Goal: Task Accomplishment & Management: Manage account settings

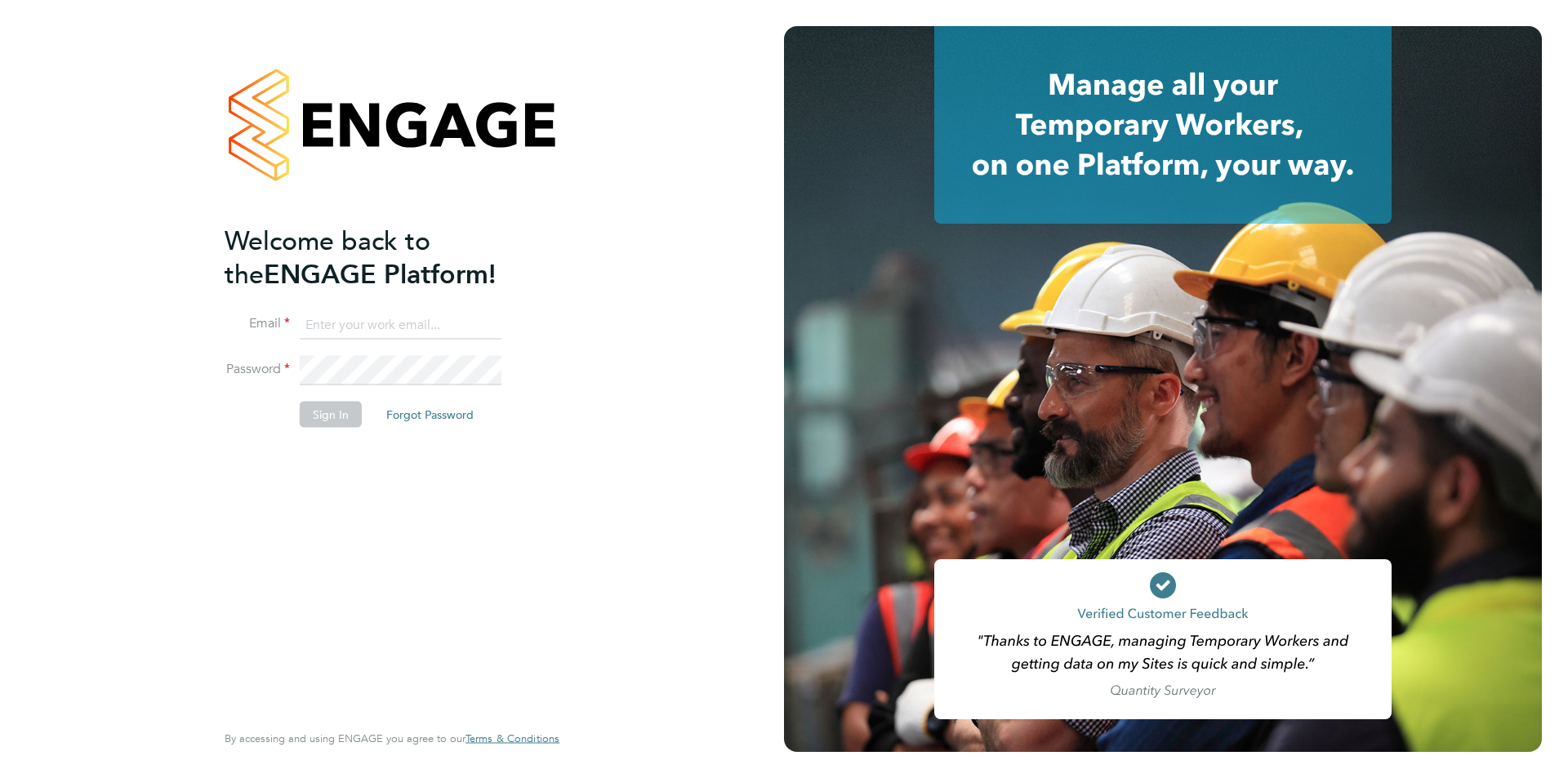
type input "[PERSON_NAME][EMAIL_ADDRESS][DOMAIN_NAME]"
click at [348, 417] on button "Sign In" at bounding box center [330, 413] width 62 height 26
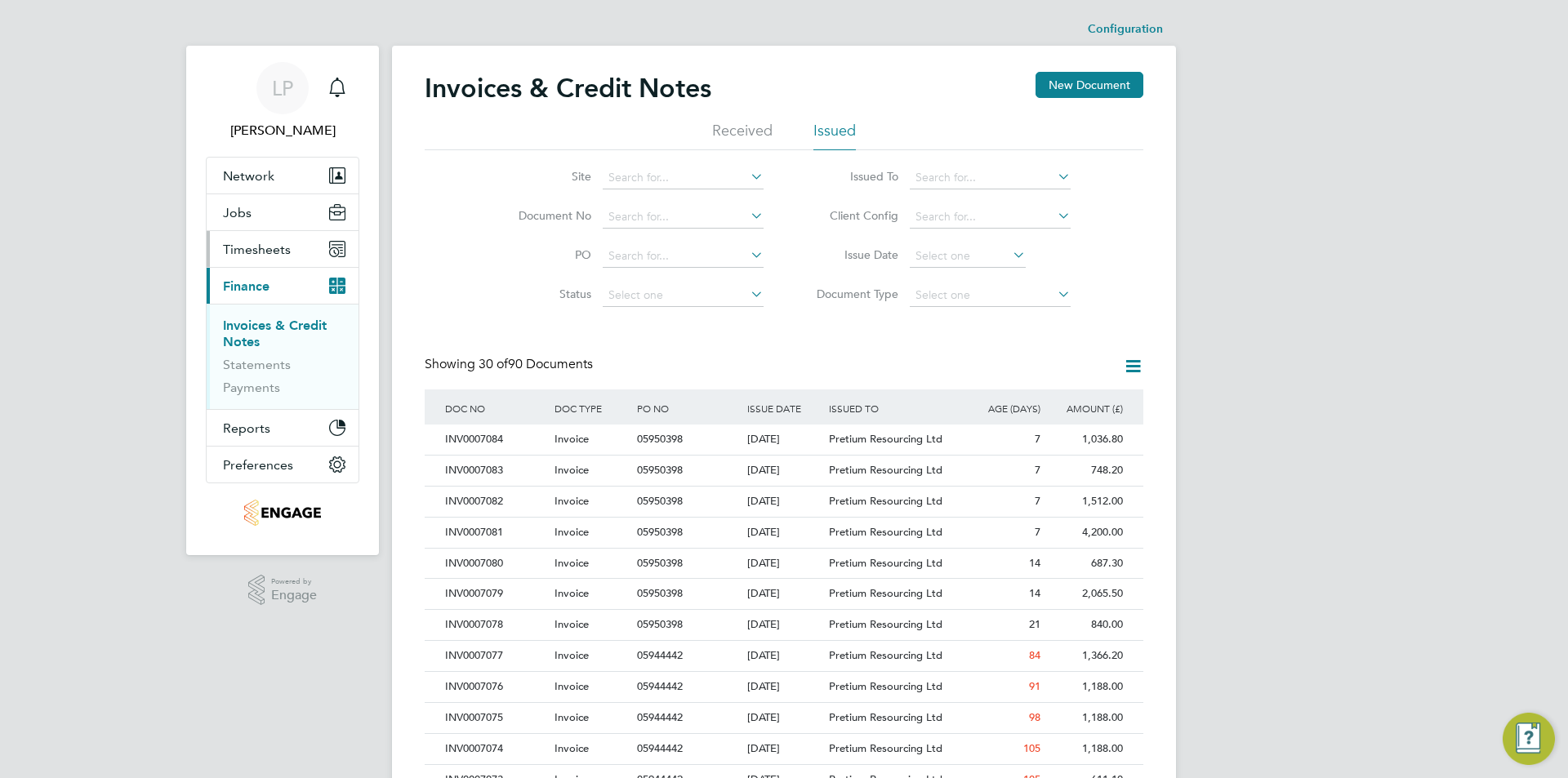
click at [284, 235] on button "Timesheets" at bounding box center [282, 249] width 152 height 36
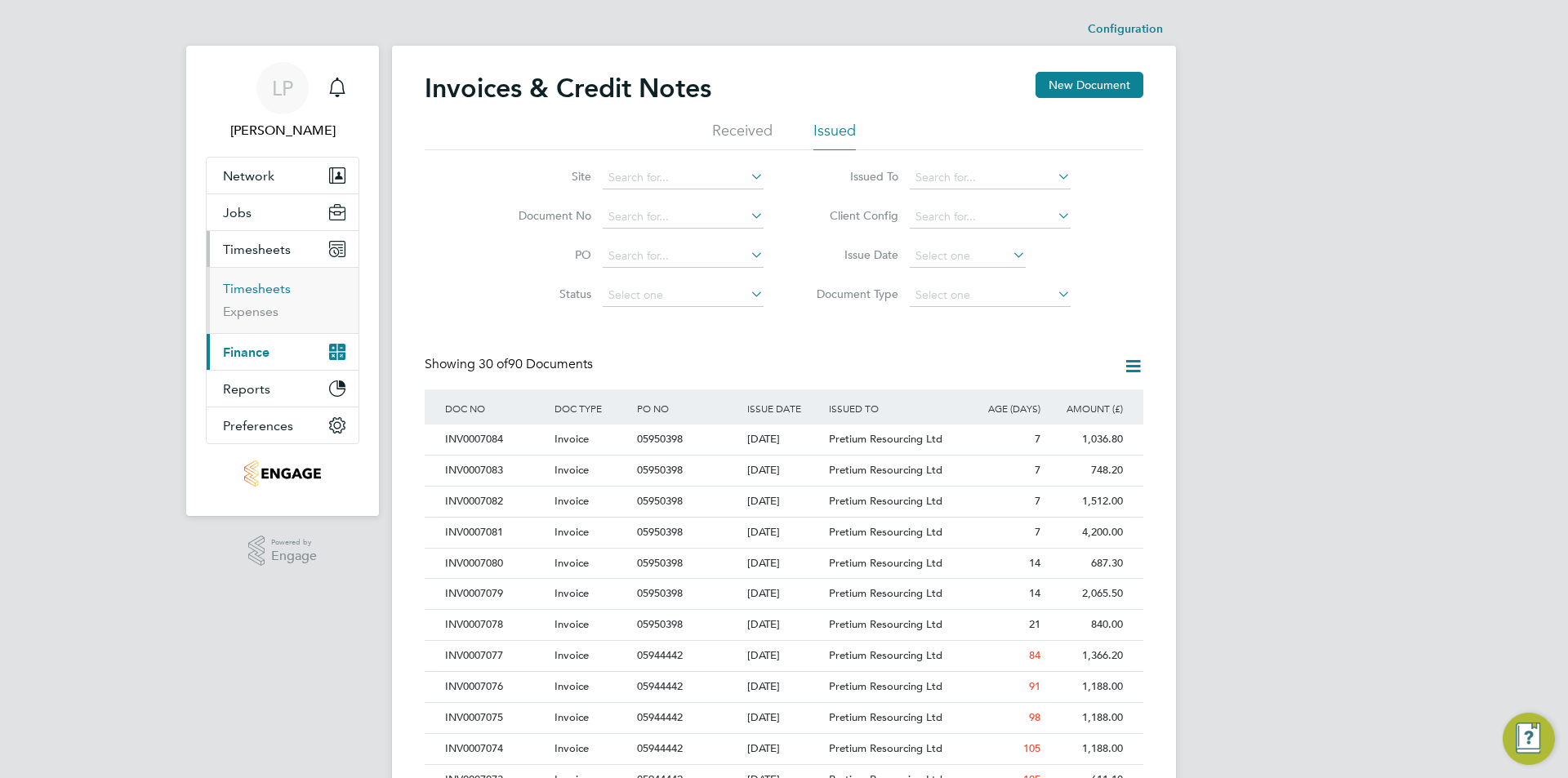
click at [255, 293] on link "Timesheets" at bounding box center [256, 288] width 67 height 15
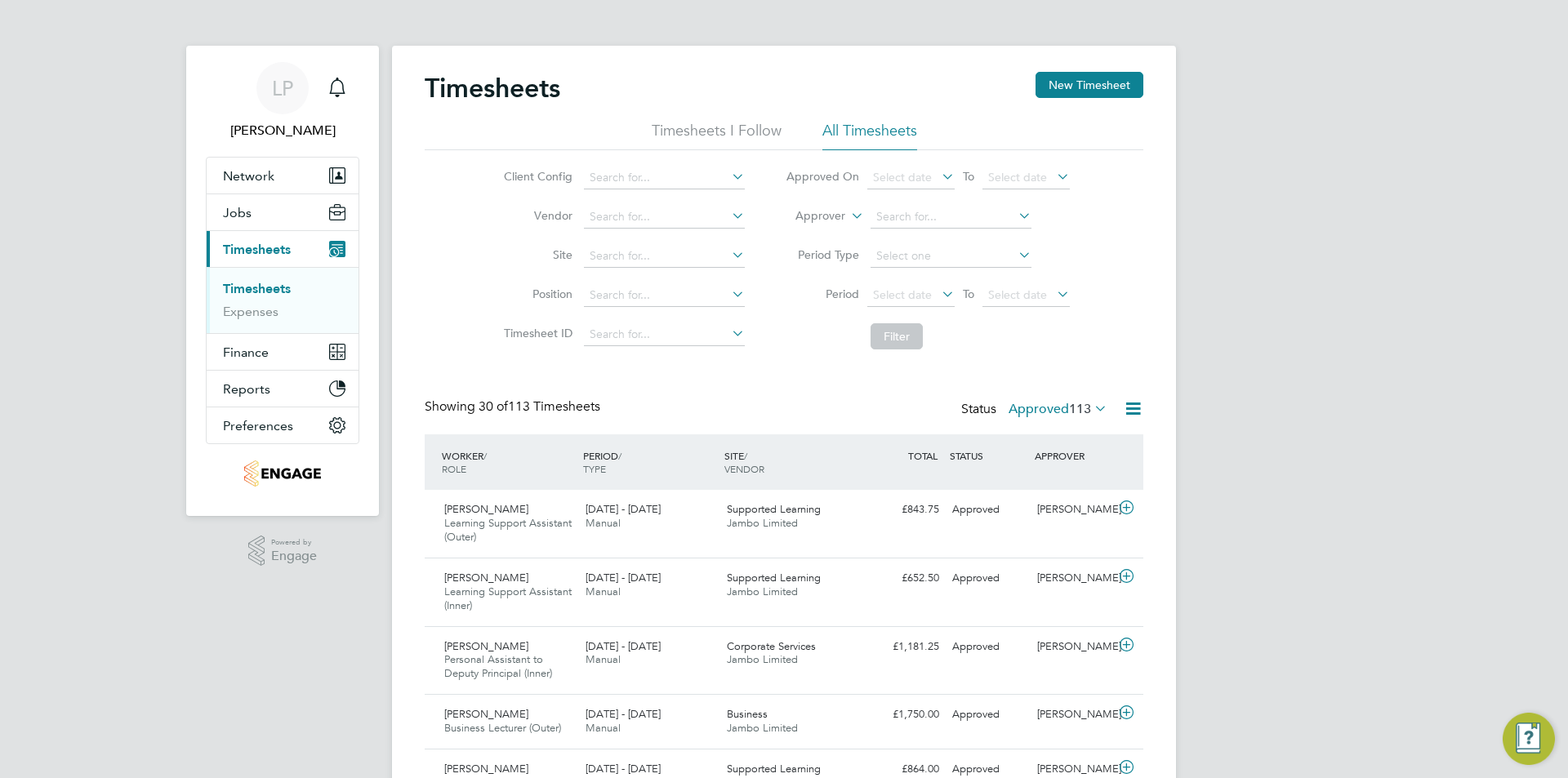
click at [938, 175] on icon at bounding box center [938, 176] width 0 height 22
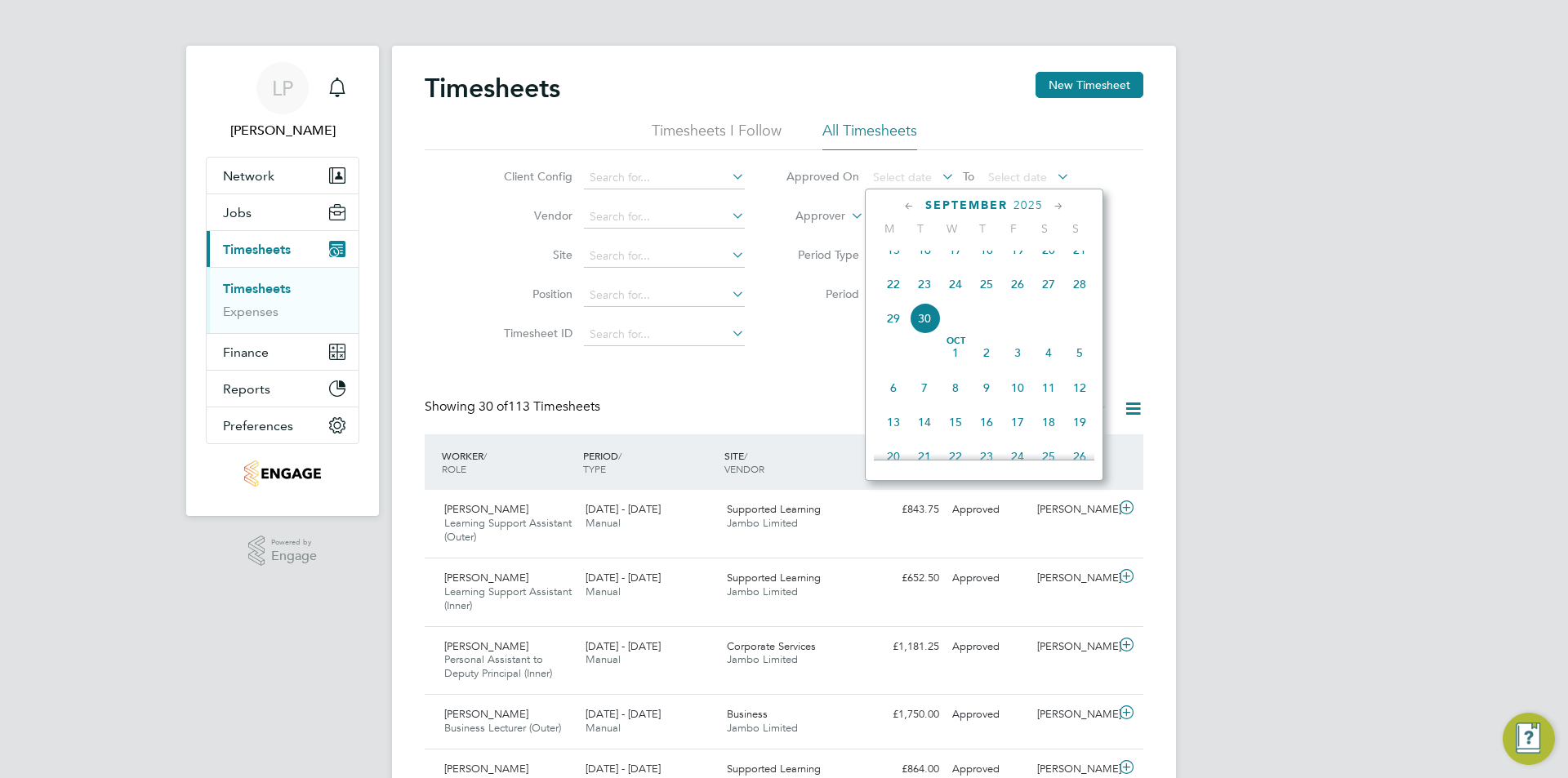
click at [959, 290] on span "24" at bounding box center [955, 284] width 31 height 31
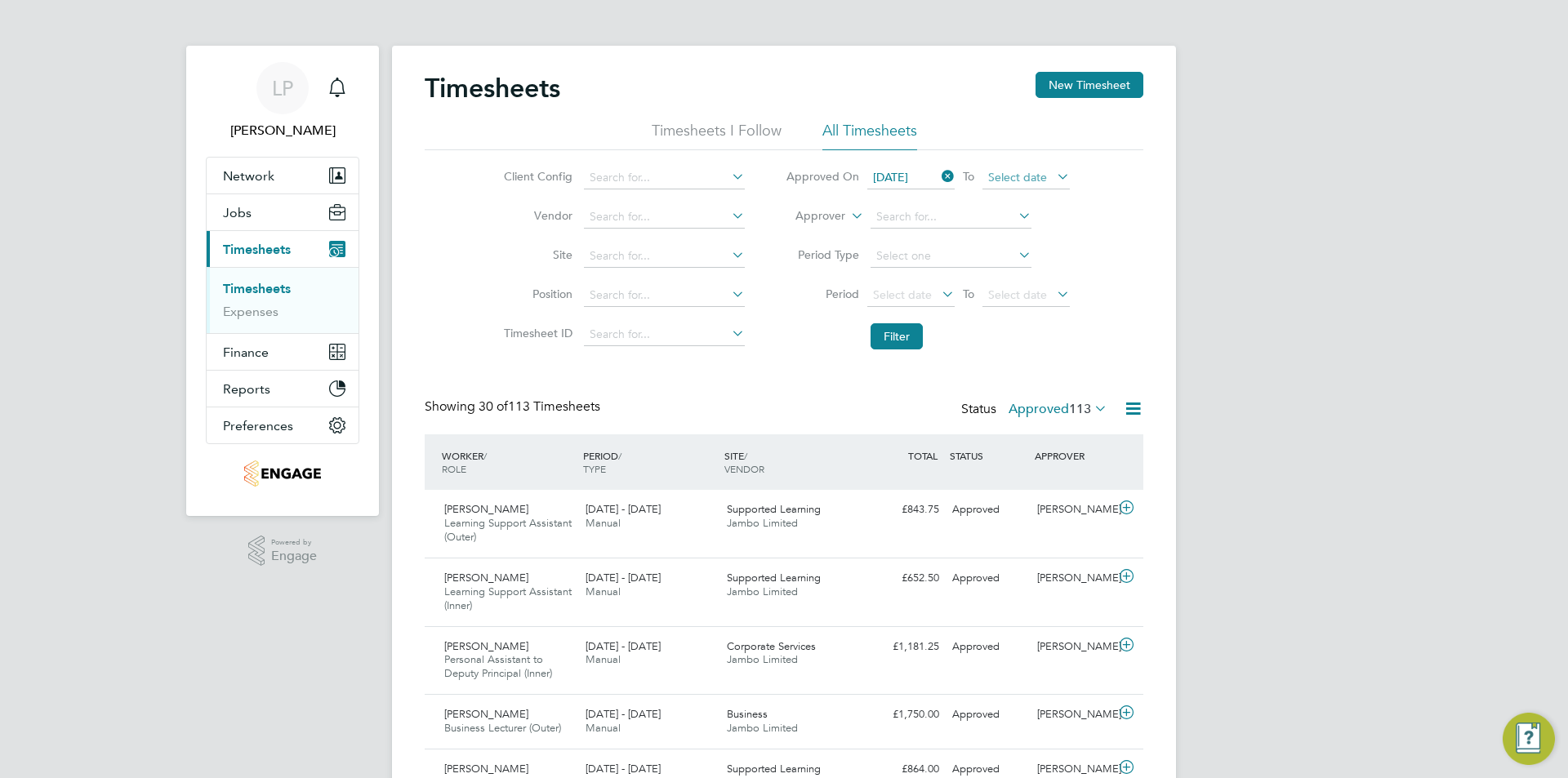
click at [1020, 170] on span "Select date" at bounding box center [1017, 177] width 58 height 14
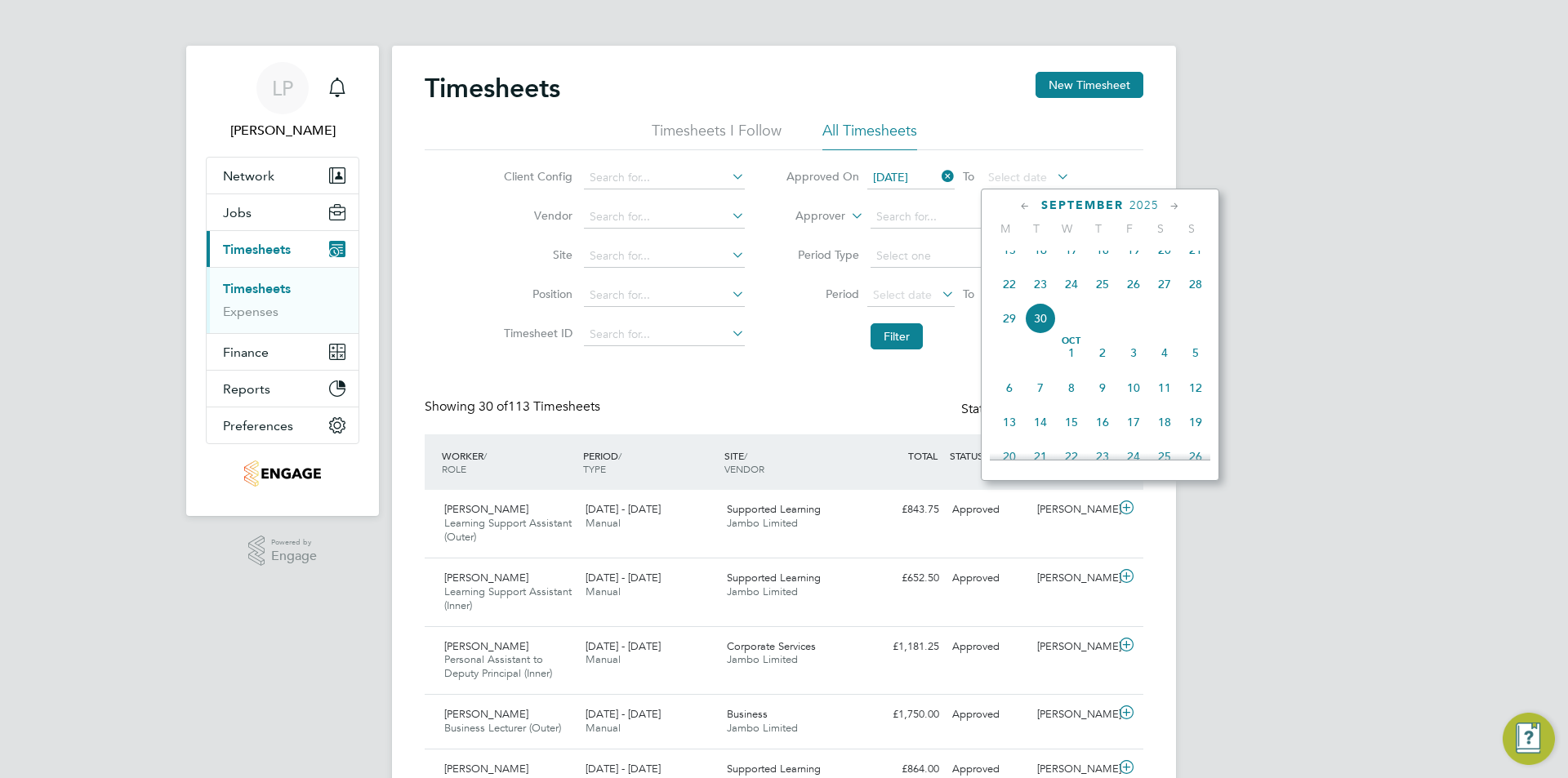
click at [1065, 365] on span "Oct 1" at bounding box center [1071, 352] width 31 height 31
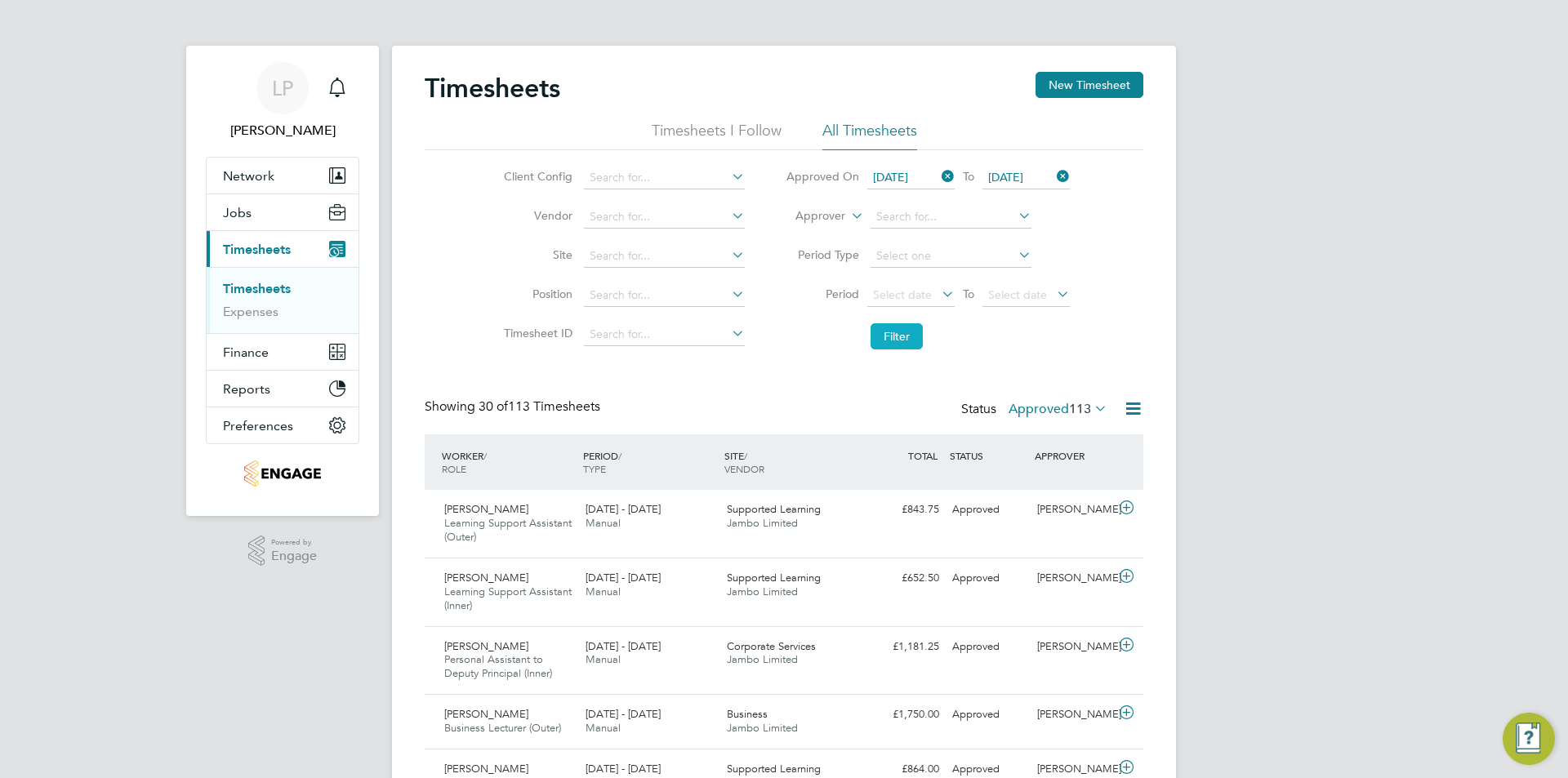
click at [904, 339] on button "Filter" at bounding box center [896, 336] width 52 height 26
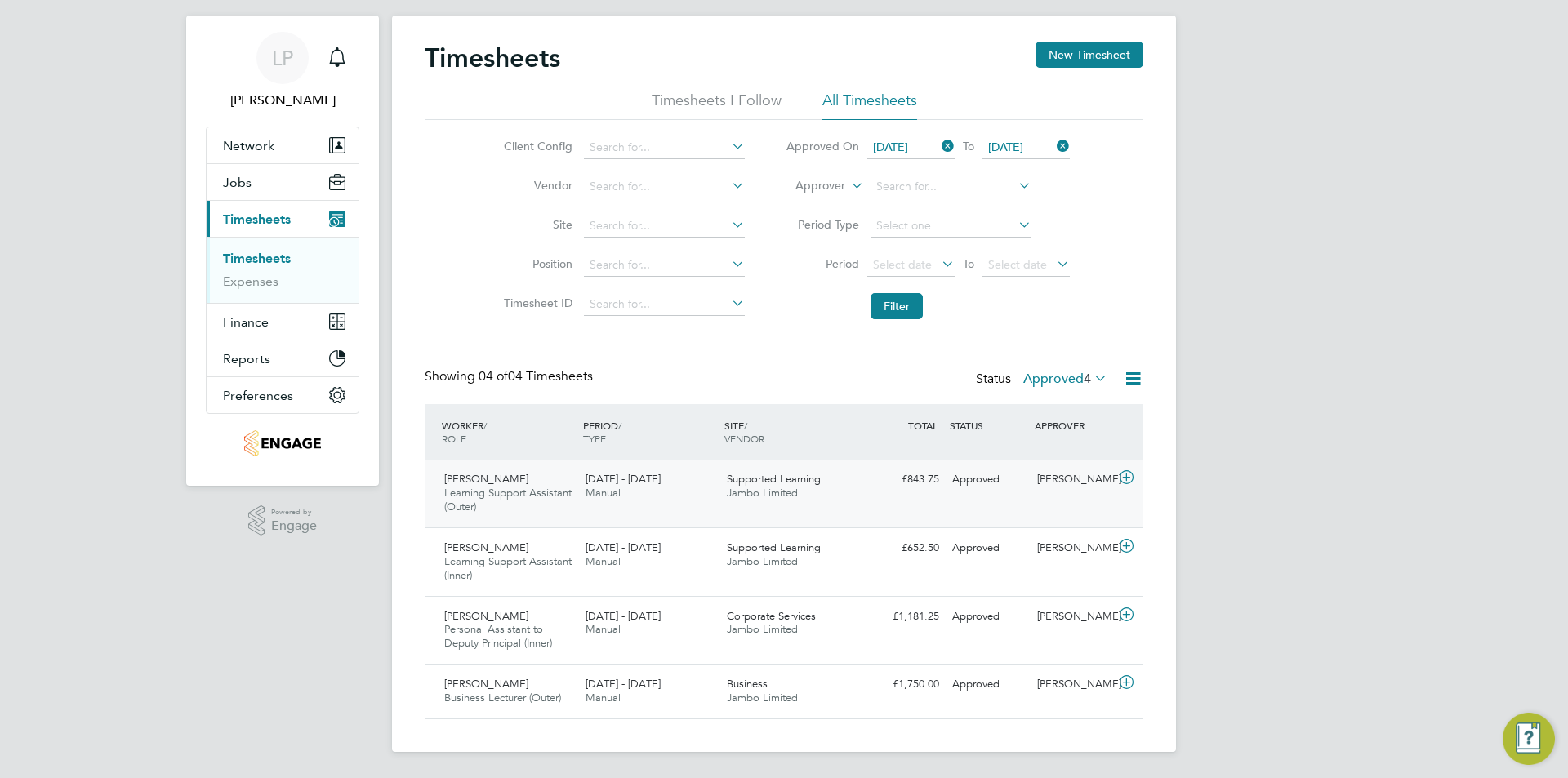
click at [1127, 478] on icon at bounding box center [1126, 478] width 21 height 13
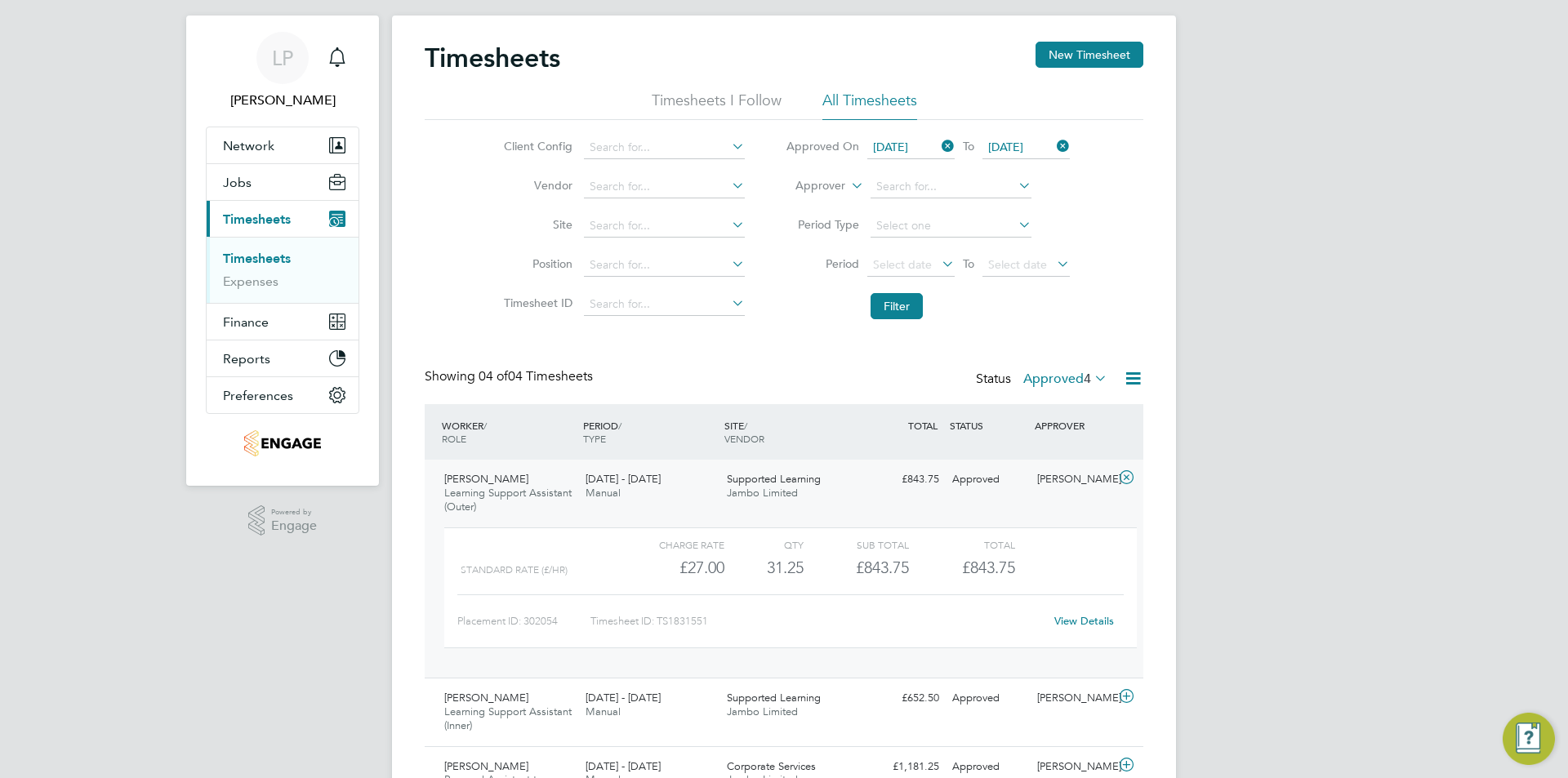
click at [1082, 619] on link "View Details" at bounding box center [1084, 621] width 59 height 13
drag, startPoint x: 126, startPoint y: 603, endPoint x: 119, endPoint y: 455, distance: 148.2
click at [126, 603] on div "LP Laura Parkinson Notifications Applications: Network Team Members Businesses …" at bounding box center [784, 448] width 1568 height 959
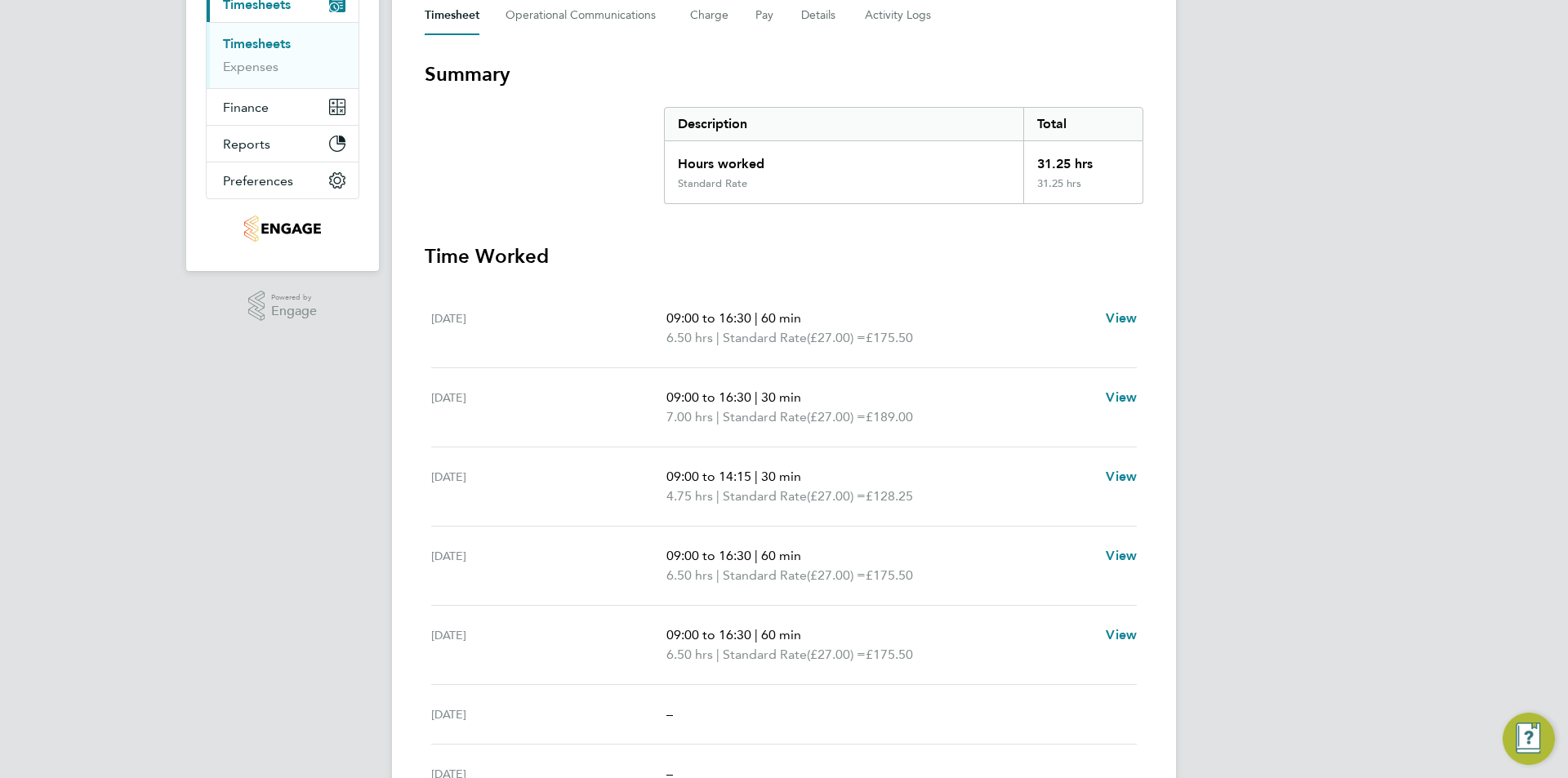
scroll to position [164, 0]
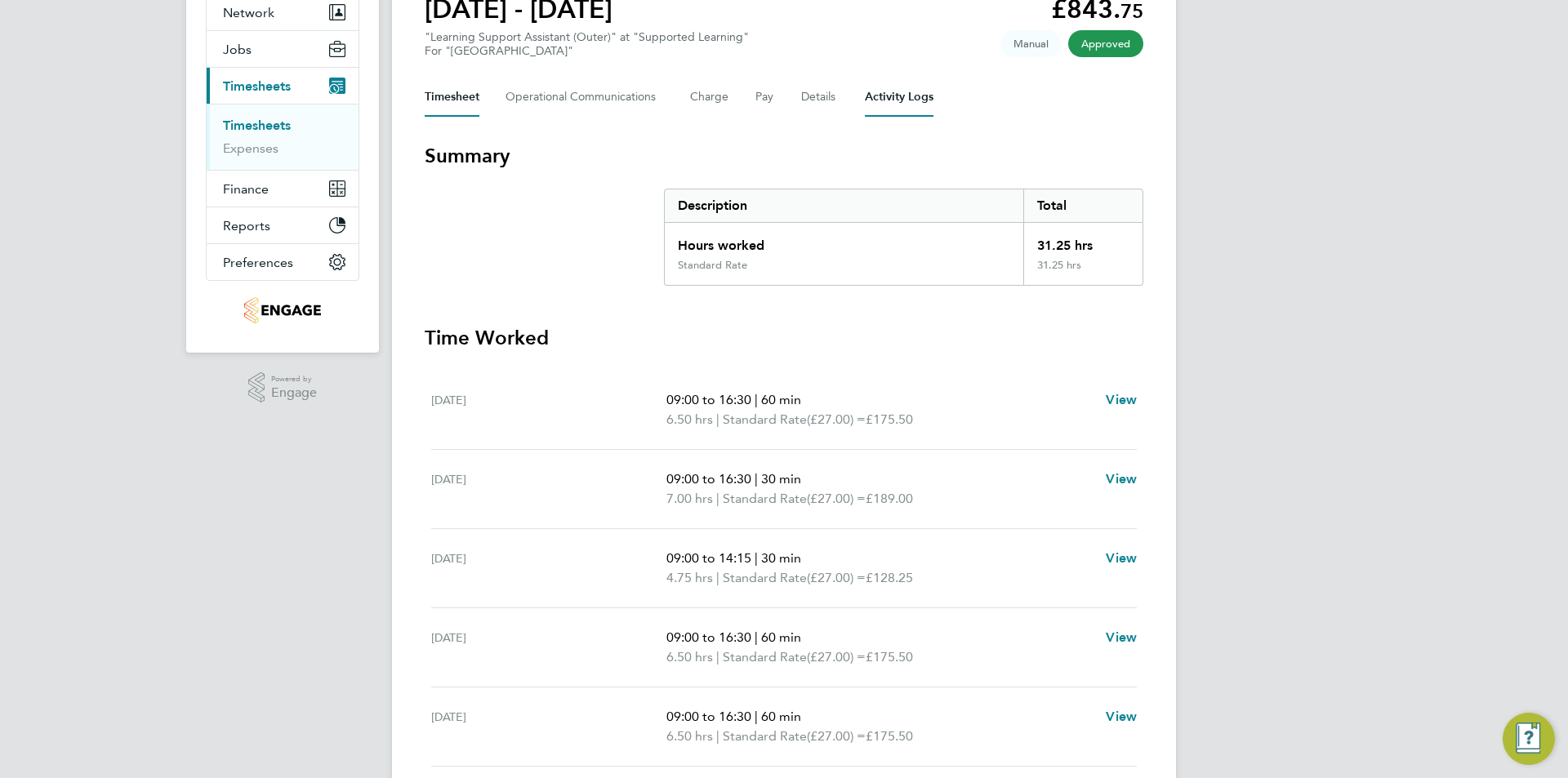
drag, startPoint x: 886, startPoint y: 102, endPoint x: 872, endPoint y: 114, distance: 18.4
click at [887, 102] on Logs-tab "Activity Logs" at bounding box center [899, 97] width 68 height 40
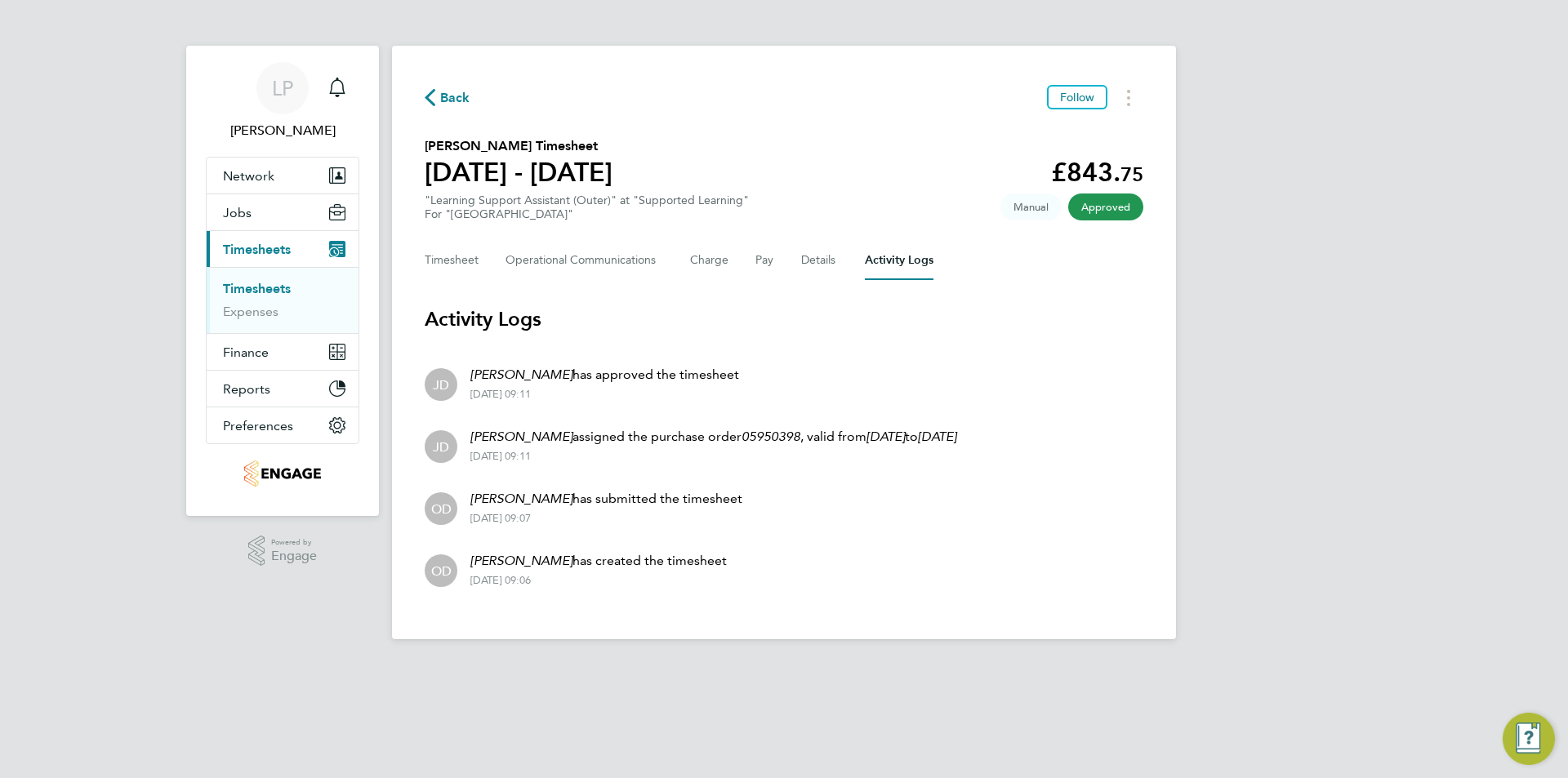
click at [294, 286] on li "Timesheets" at bounding box center [284, 292] width 122 height 22
click at [283, 291] on link "Timesheets" at bounding box center [256, 288] width 67 height 15
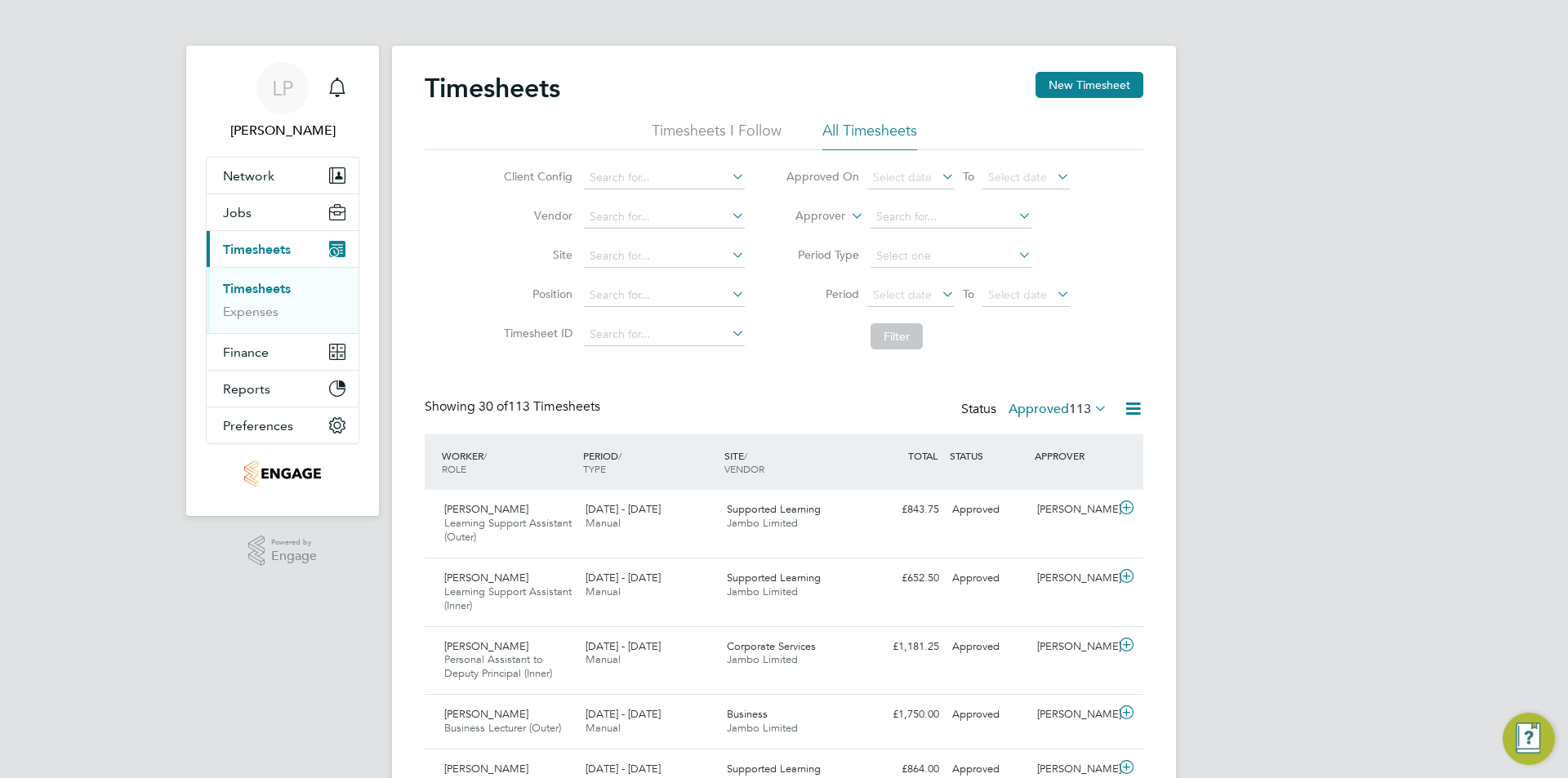
click at [1060, 408] on label "Approved 113" at bounding box center [1058, 409] width 99 height 16
click at [1044, 544] on li "Rejected" at bounding box center [1043, 544] width 75 height 22
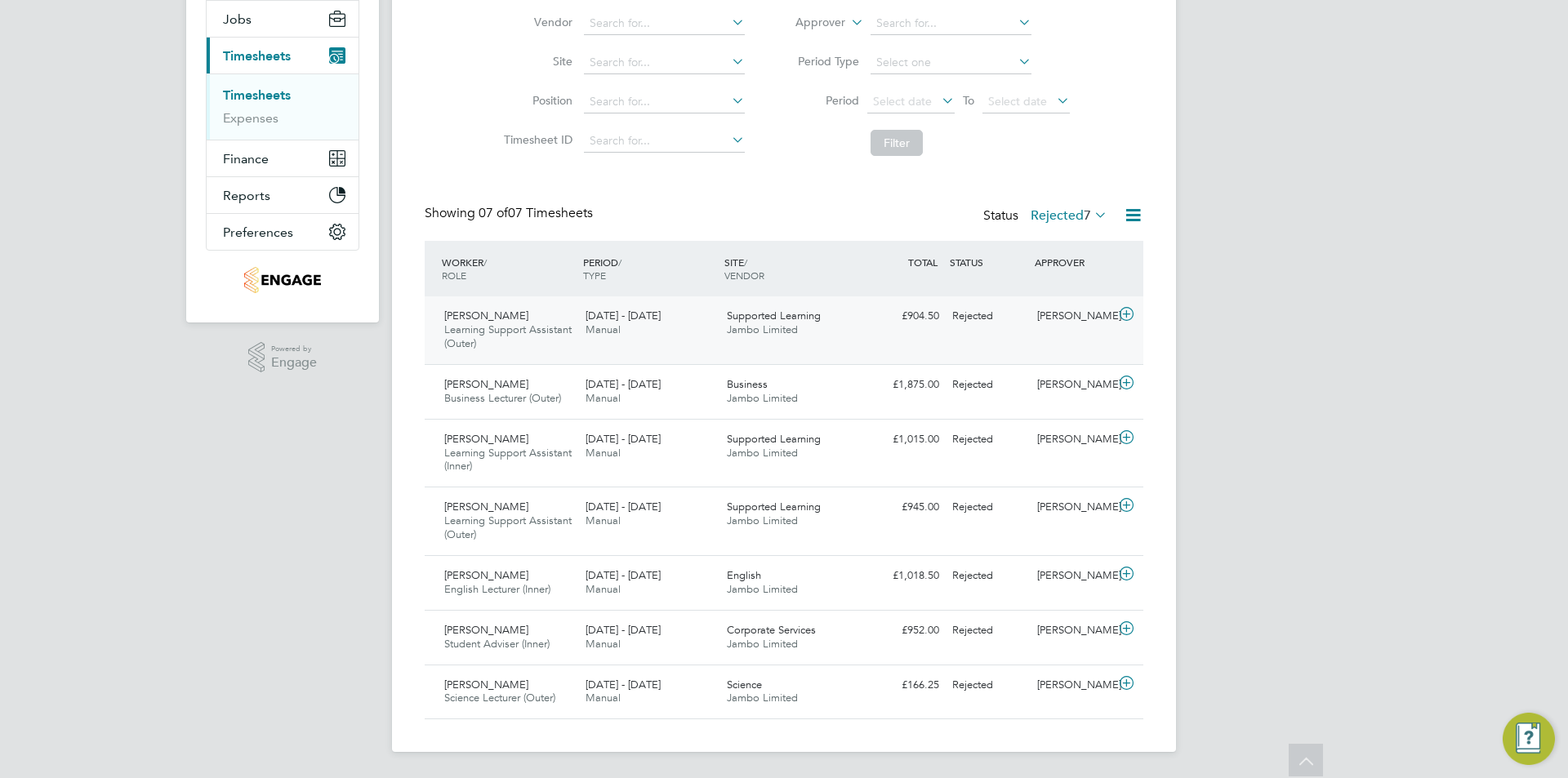
click at [1131, 313] on icon at bounding box center [1126, 314] width 21 height 13
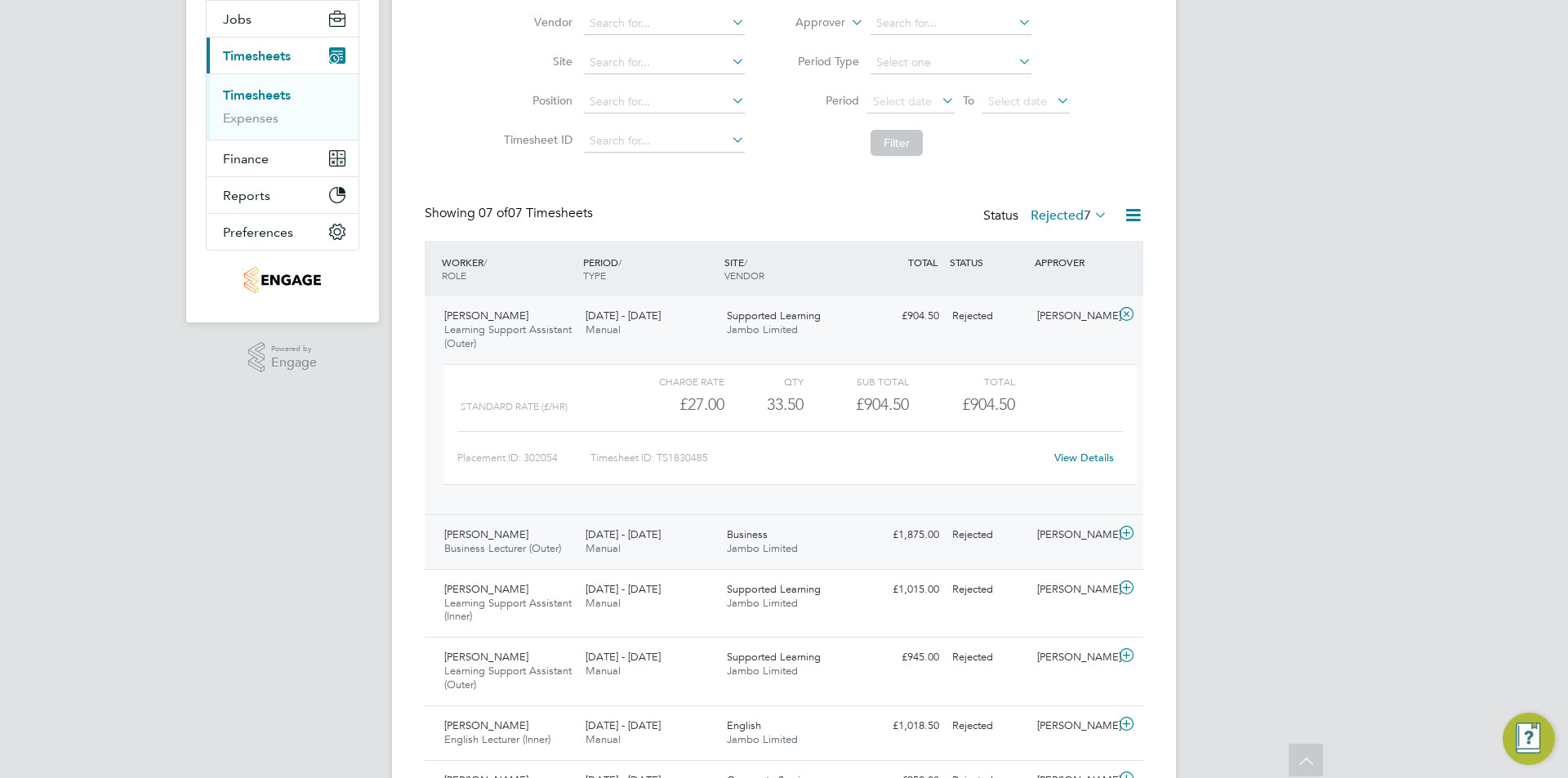
click at [1123, 535] on icon at bounding box center [1126, 533] width 21 height 13
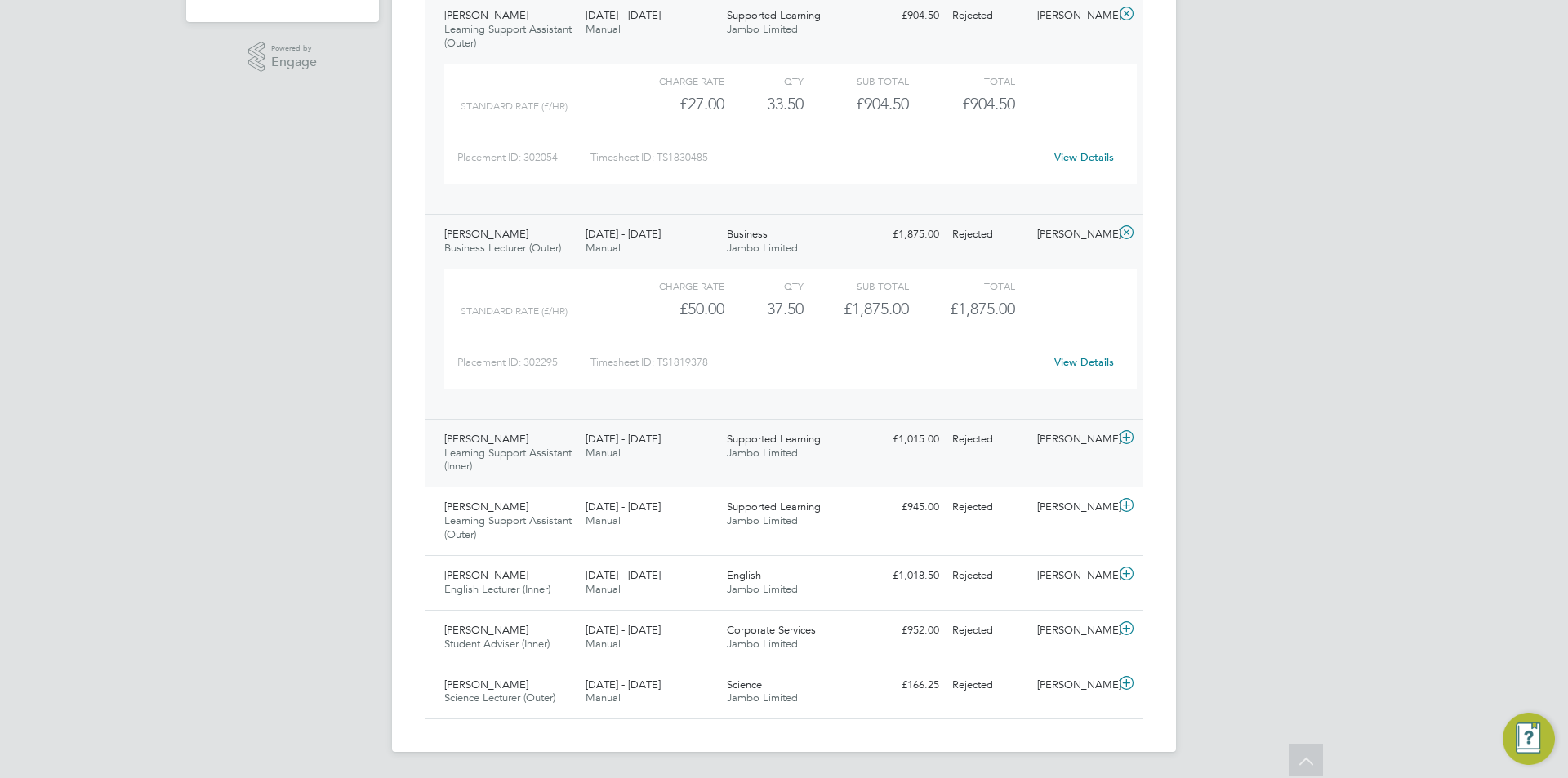
click at [1129, 441] on icon at bounding box center [1126, 438] width 21 height 13
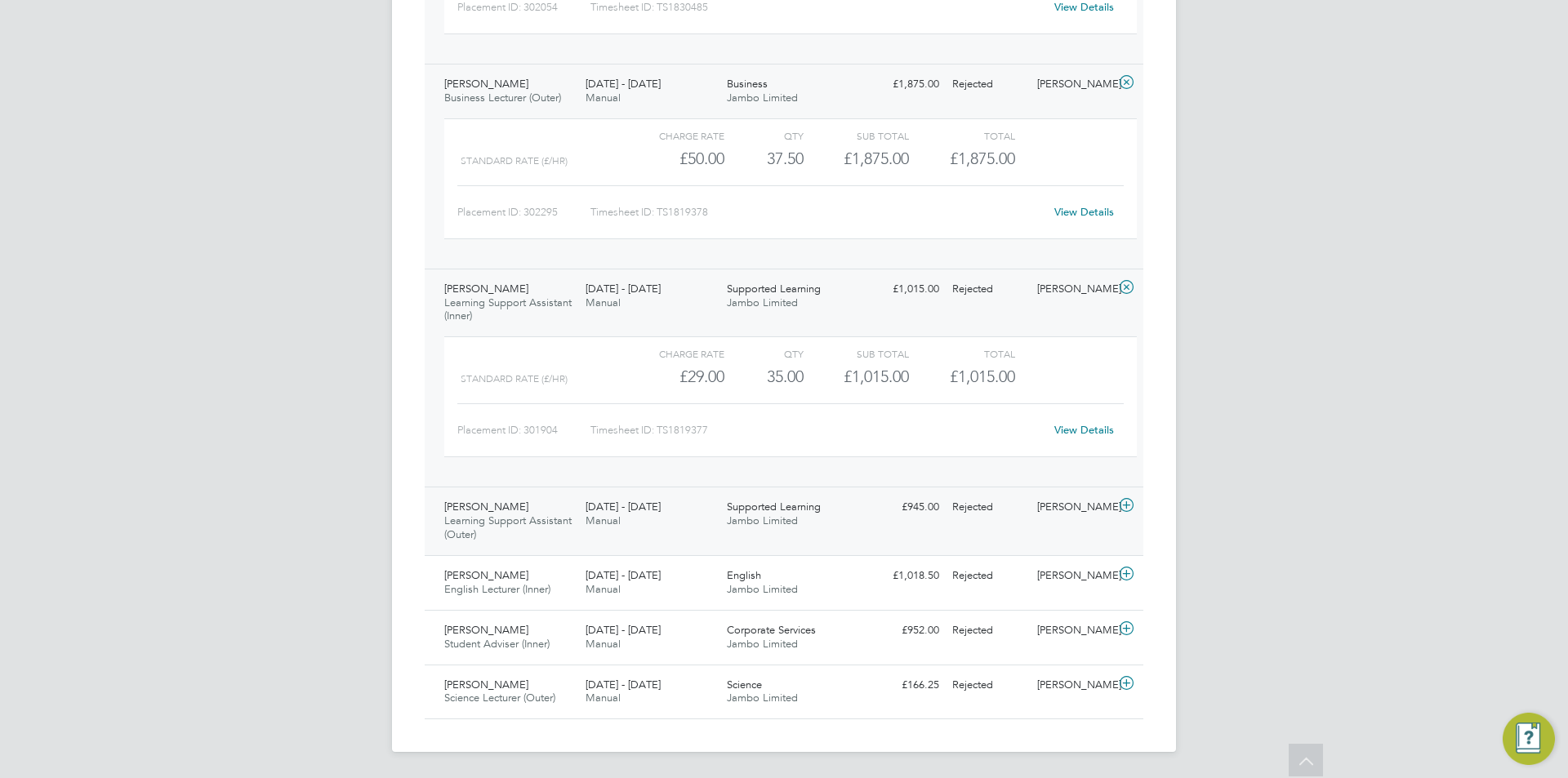
click at [1128, 509] on icon at bounding box center [1126, 505] width 21 height 13
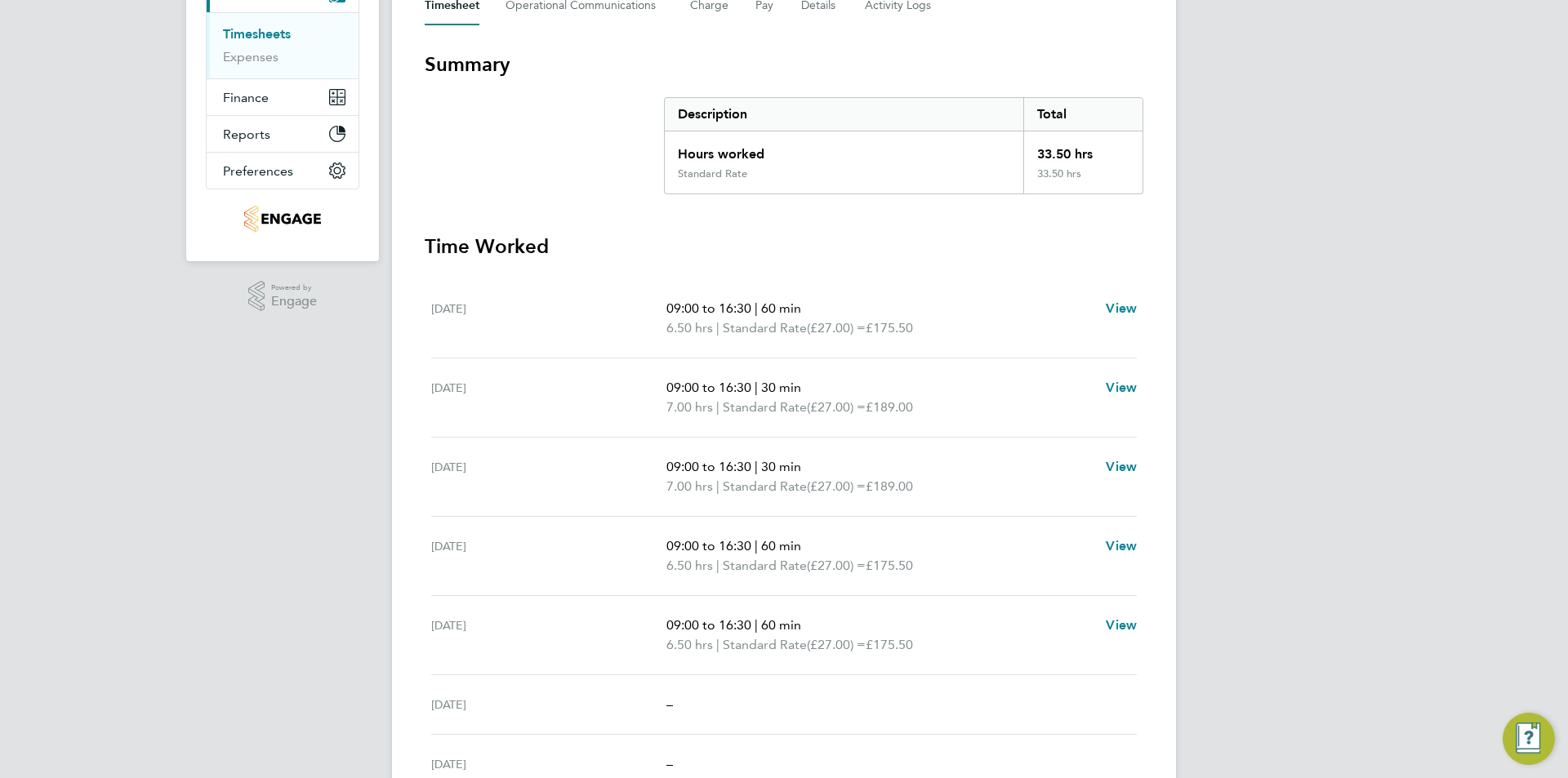
scroll to position [10, 0]
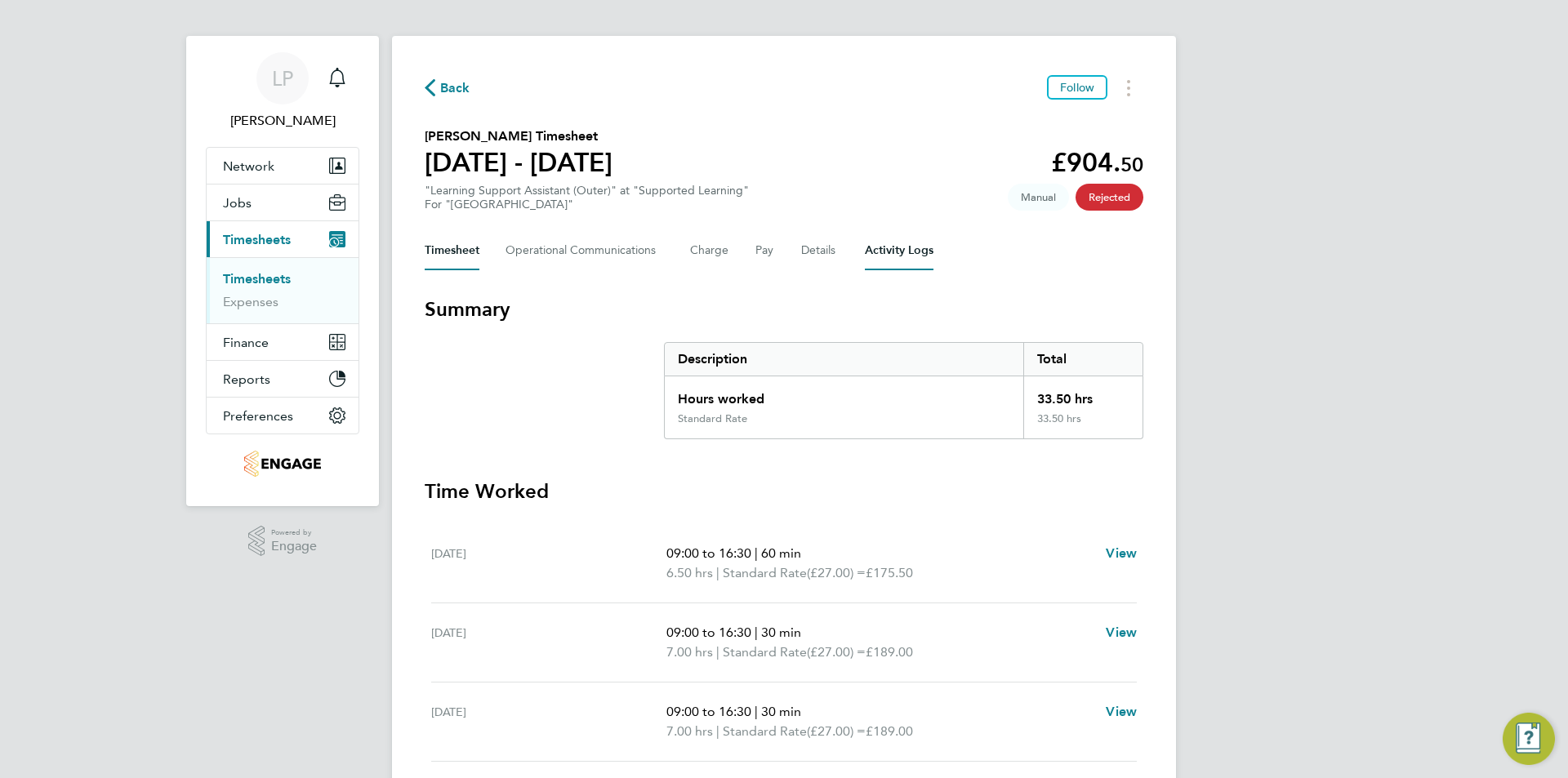
click at [908, 252] on Logs-tab "Activity Logs" at bounding box center [899, 251] width 68 height 40
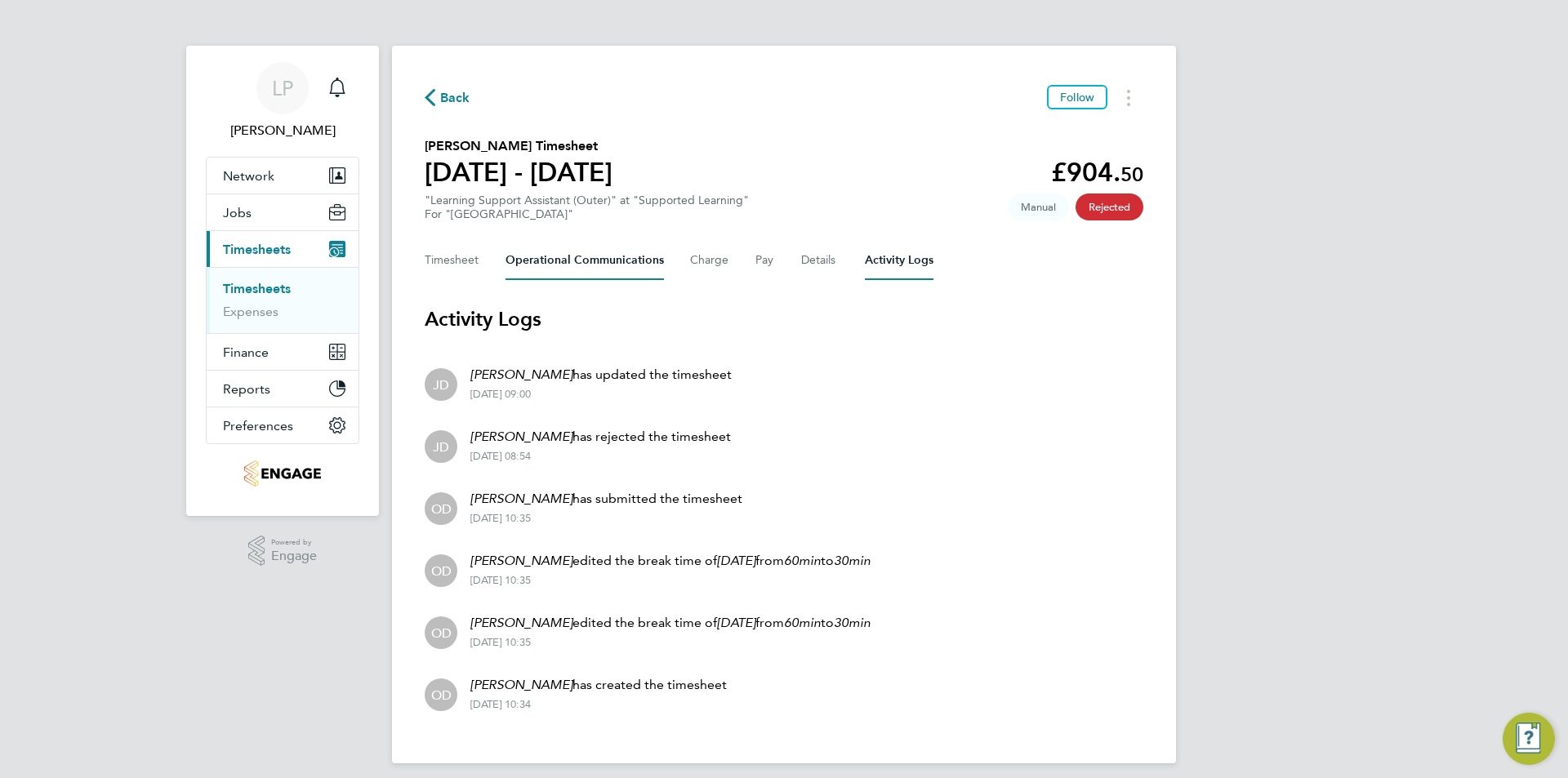
click at [552, 248] on Communications-tab "Operational Communications" at bounding box center [585, 261] width 158 height 40
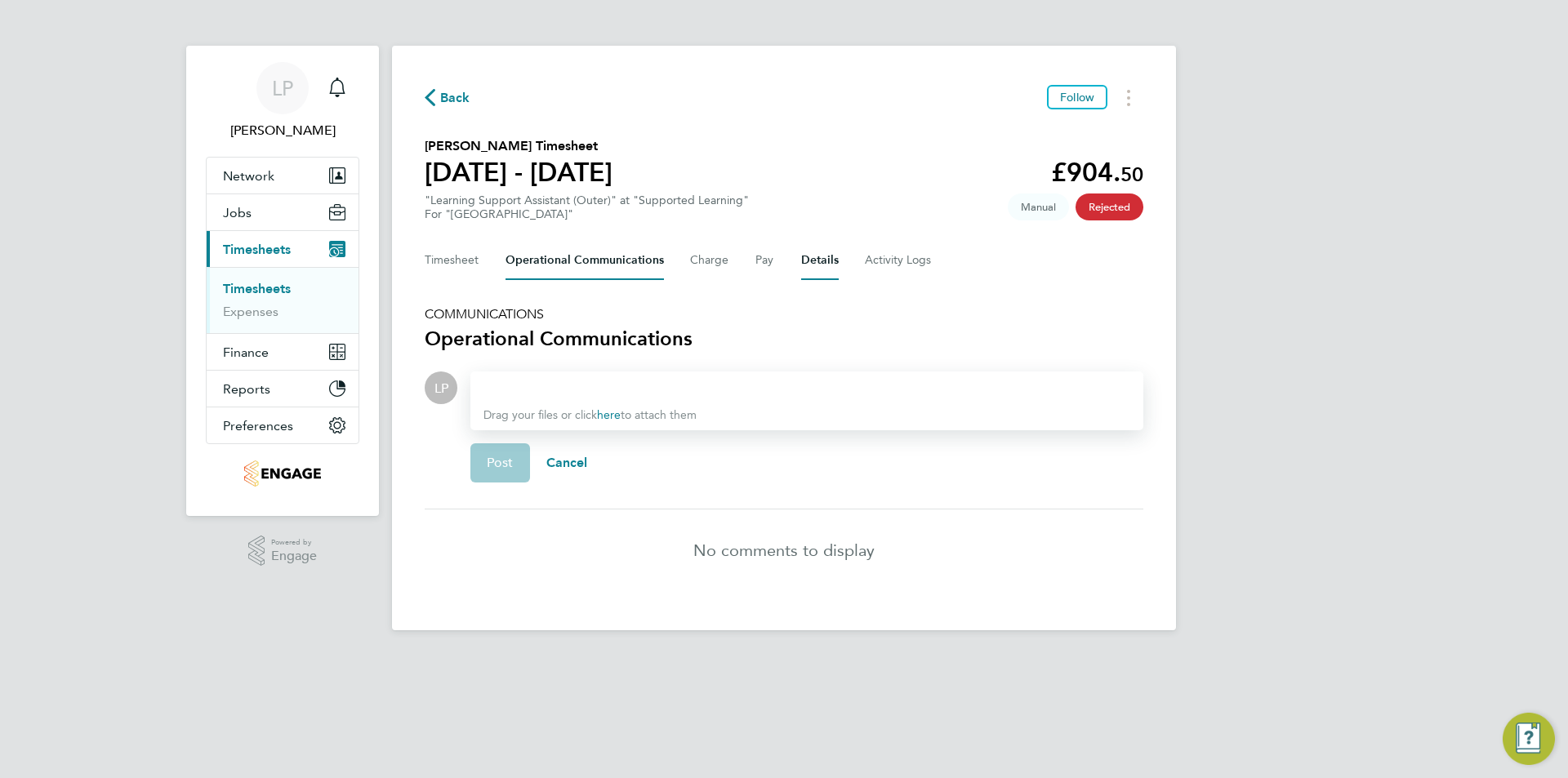
click at [825, 256] on button "Details" at bounding box center [820, 261] width 38 height 40
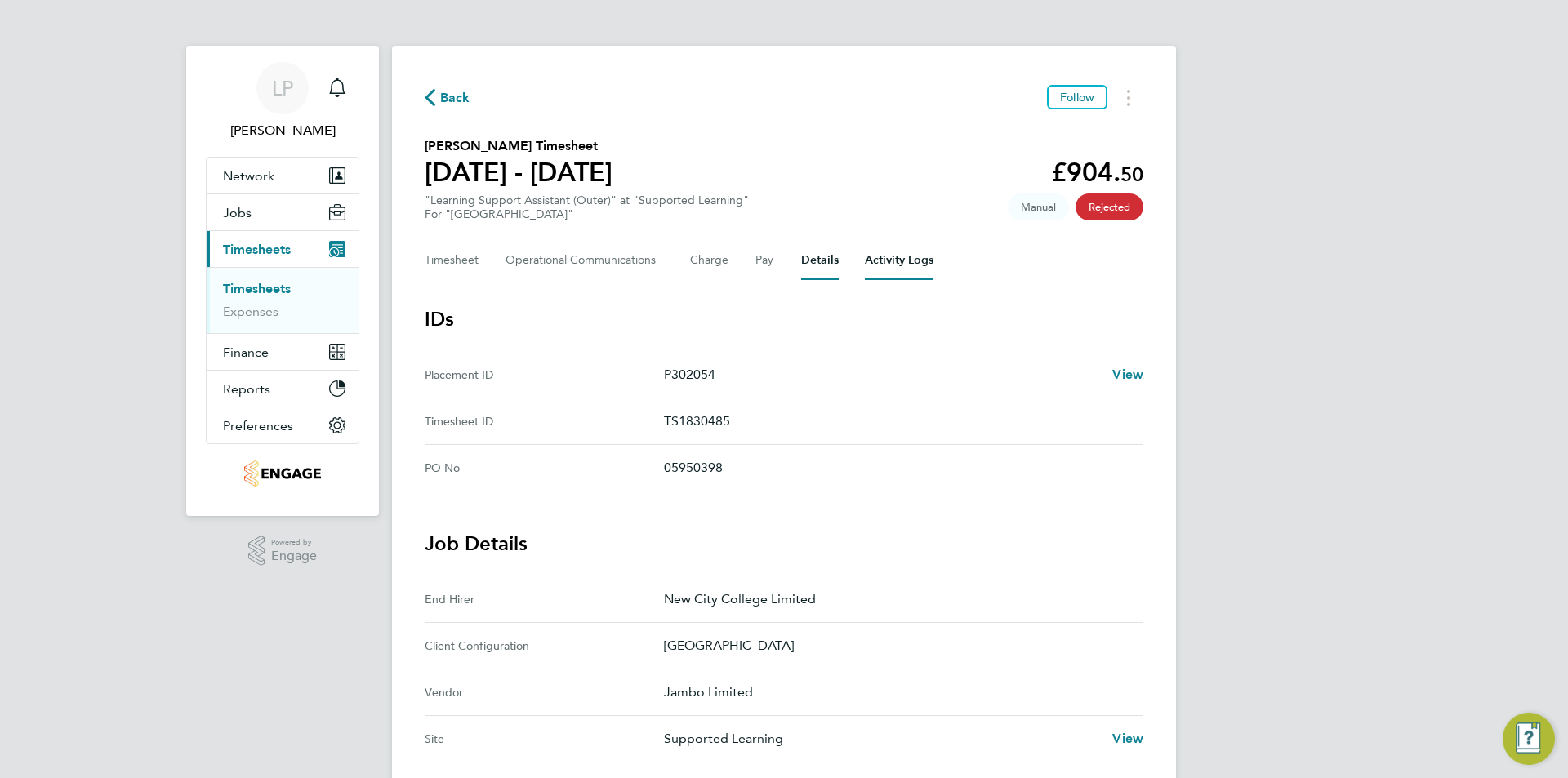
click at [893, 256] on Logs-tab "Activity Logs" at bounding box center [899, 261] width 68 height 40
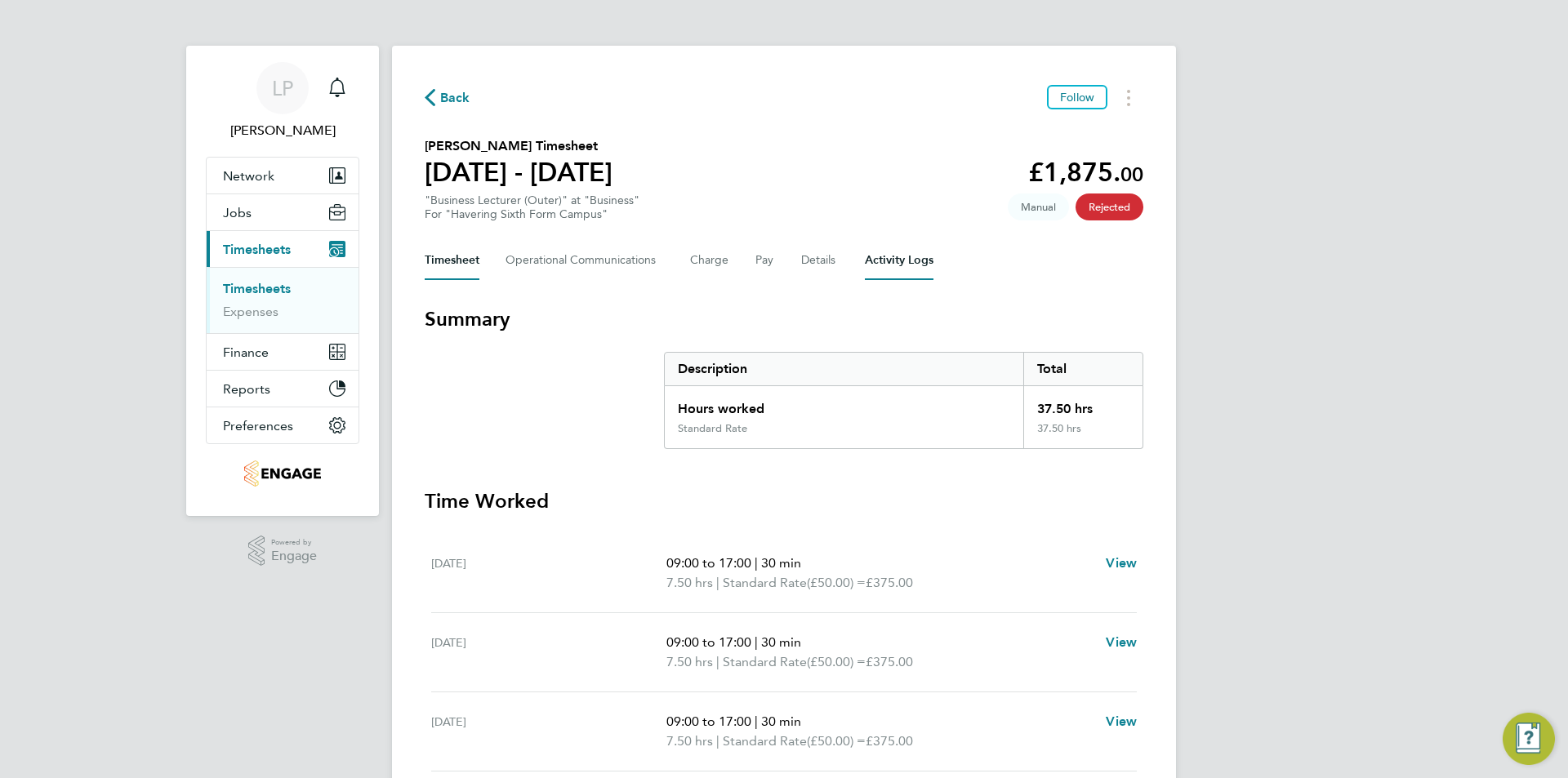
click at [912, 264] on Logs-tab "Activity Logs" at bounding box center [899, 261] width 68 height 40
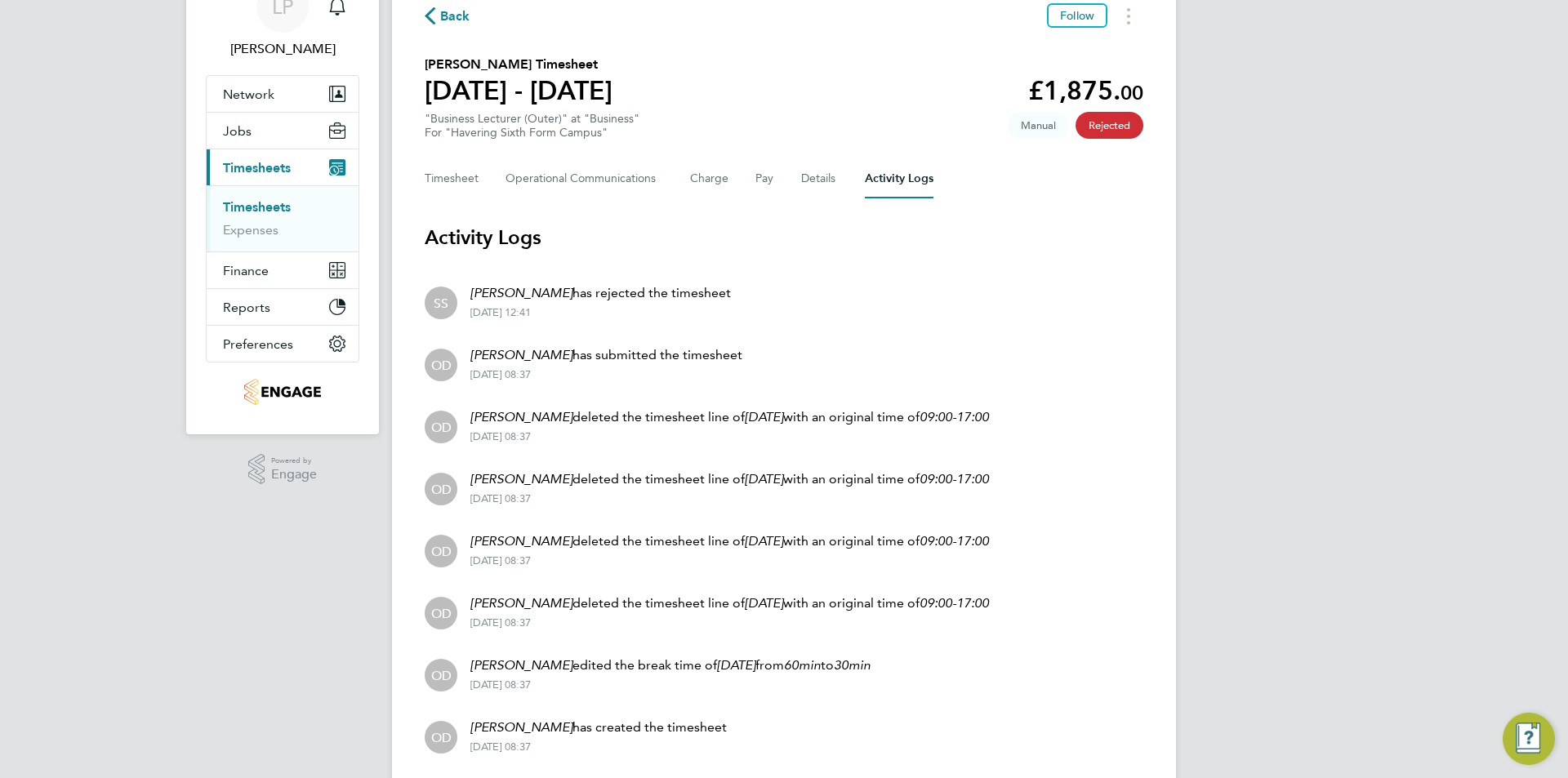
scroll to position [136, 0]
